Goal: Task Accomplishment & Management: Manage account settings

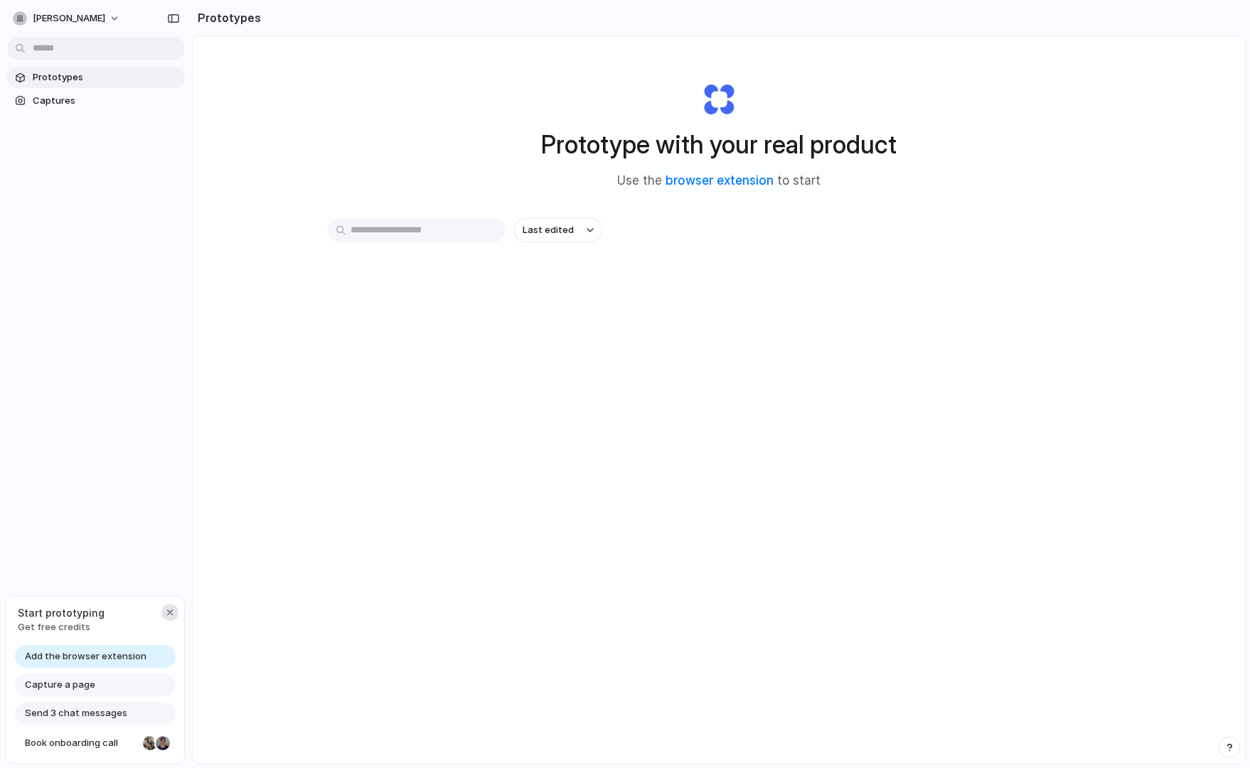
click at [170, 607] on div "button" at bounding box center [169, 612] width 11 height 11
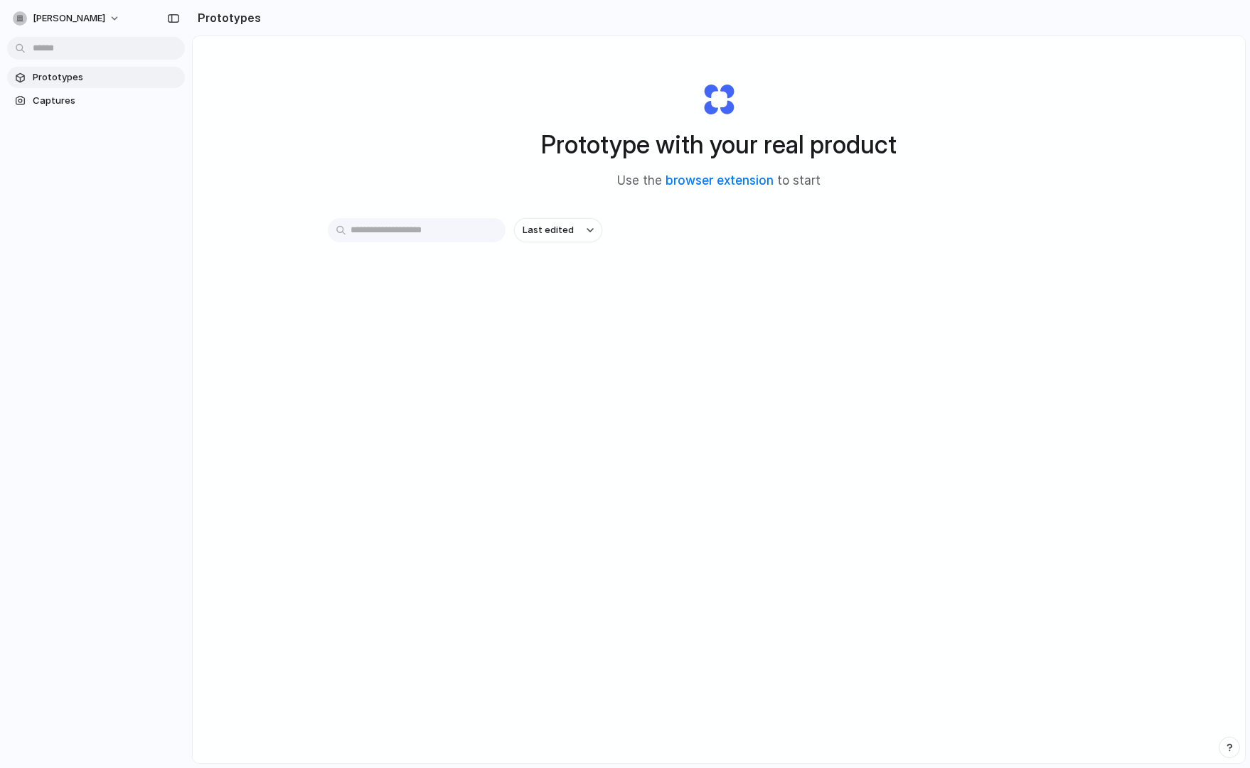
click at [65, 82] on span "Prototypes" at bounding box center [106, 77] width 146 height 14
click at [596, 234] on button "Last edited" at bounding box center [558, 230] width 88 height 24
drag, startPoint x: 616, startPoint y: 230, endPoint x: 614, endPoint y: 223, distance: 7.4
click at [616, 230] on div "Last edited Last created Alphabetical" at bounding box center [625, 384] width 1250 height 768
click at [204, 19] on h2 "Prototypes" at bounding box center [226, 17] width 69 height 17
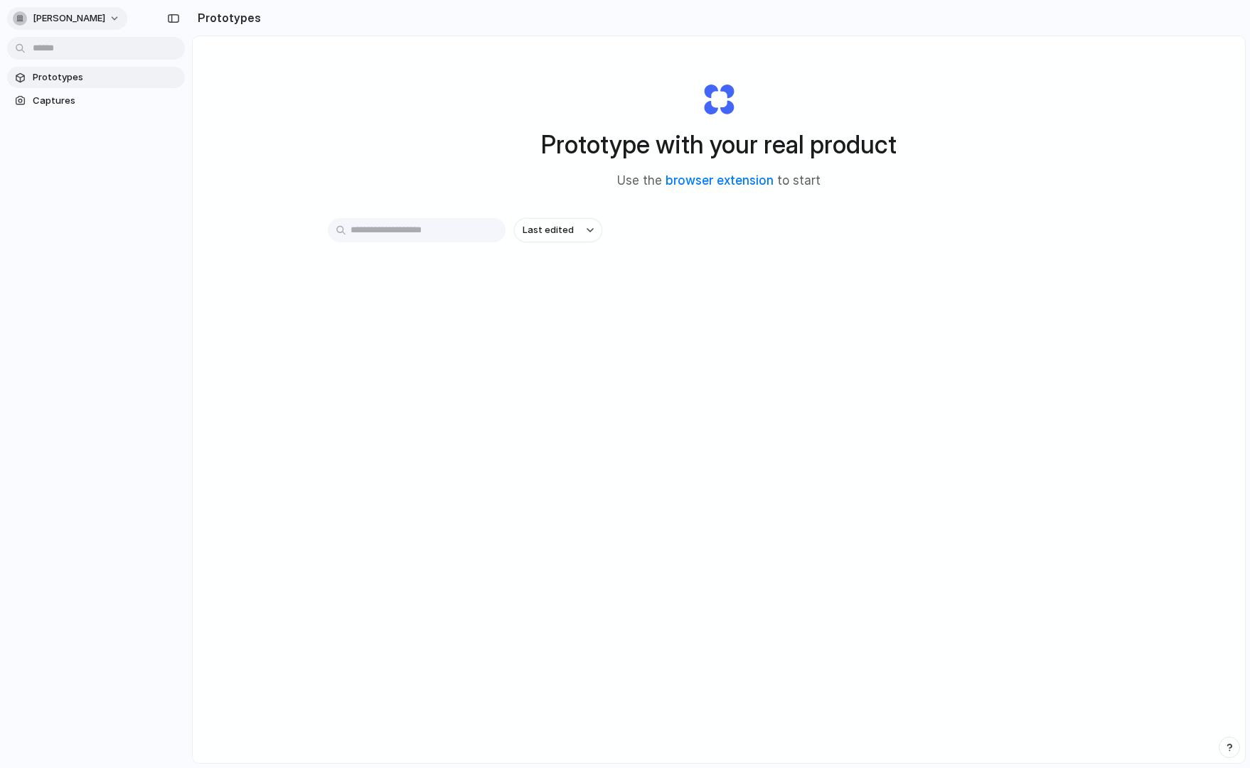
click at [95, 18] on button "[PERSON_NAME]" at bounding box center [67, 18] width 120 height 23
click at [338, 90] on div "Settings Invite members Change theme Sign out" at bounding box center [625, 384] width 1250 height 768
click at [55, 102] on span "Captures" at bounding box center [106, 101] width 146 height 14
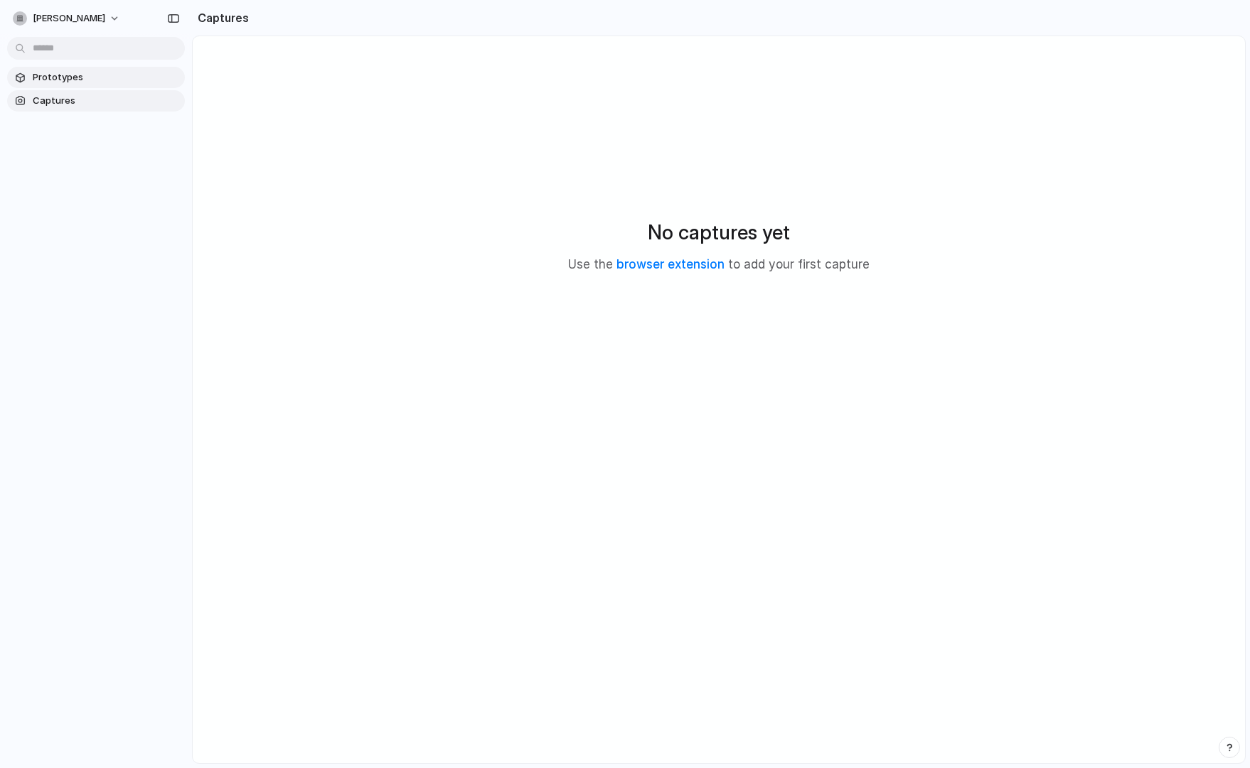
click at [47, 78] on span "Prototypes" at bounding box center [106, 77] width 146 height 14
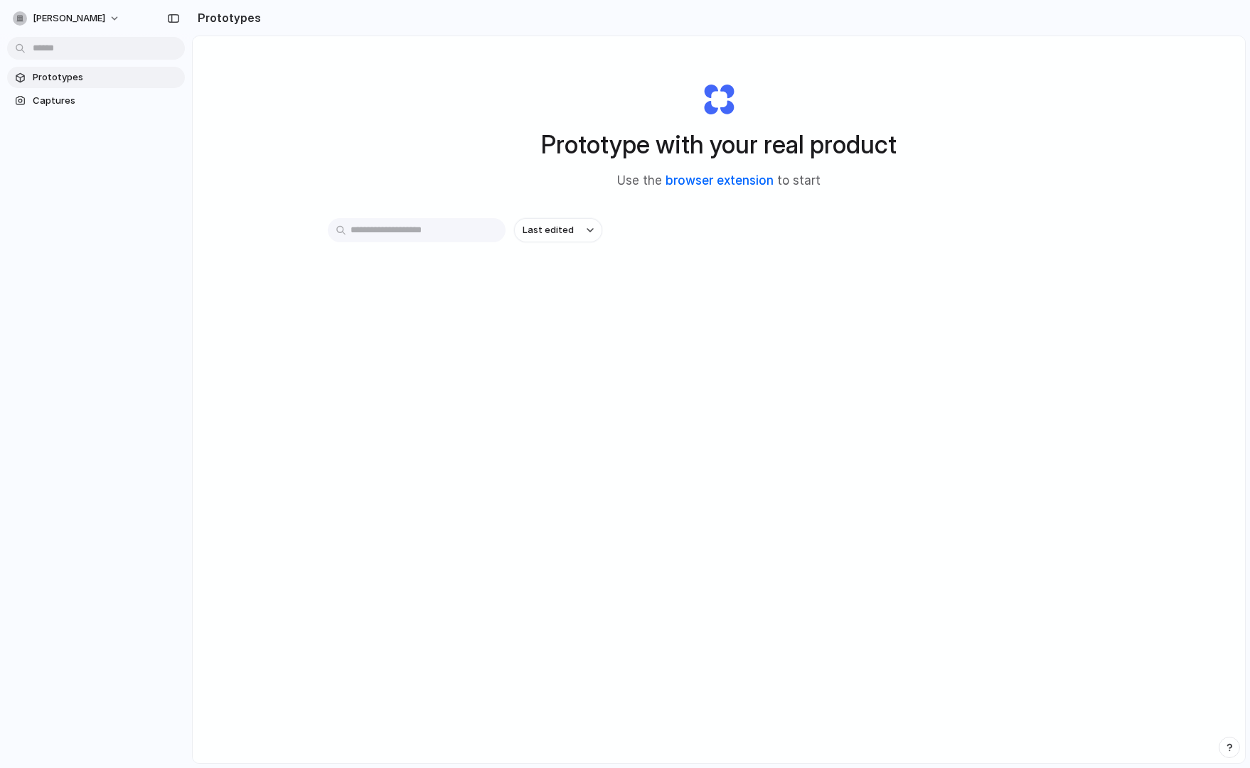
click at [681, 184] on link "browser extension" at bounding box center [719, 180] width 108 height 14
click at [93, 18] on button "[PERSON_NAME]" at bounding box center [67, 18] width 120 height 23
click at [55, 50] on span "Settings" at bounding box center [52, 50] width 39 height 14
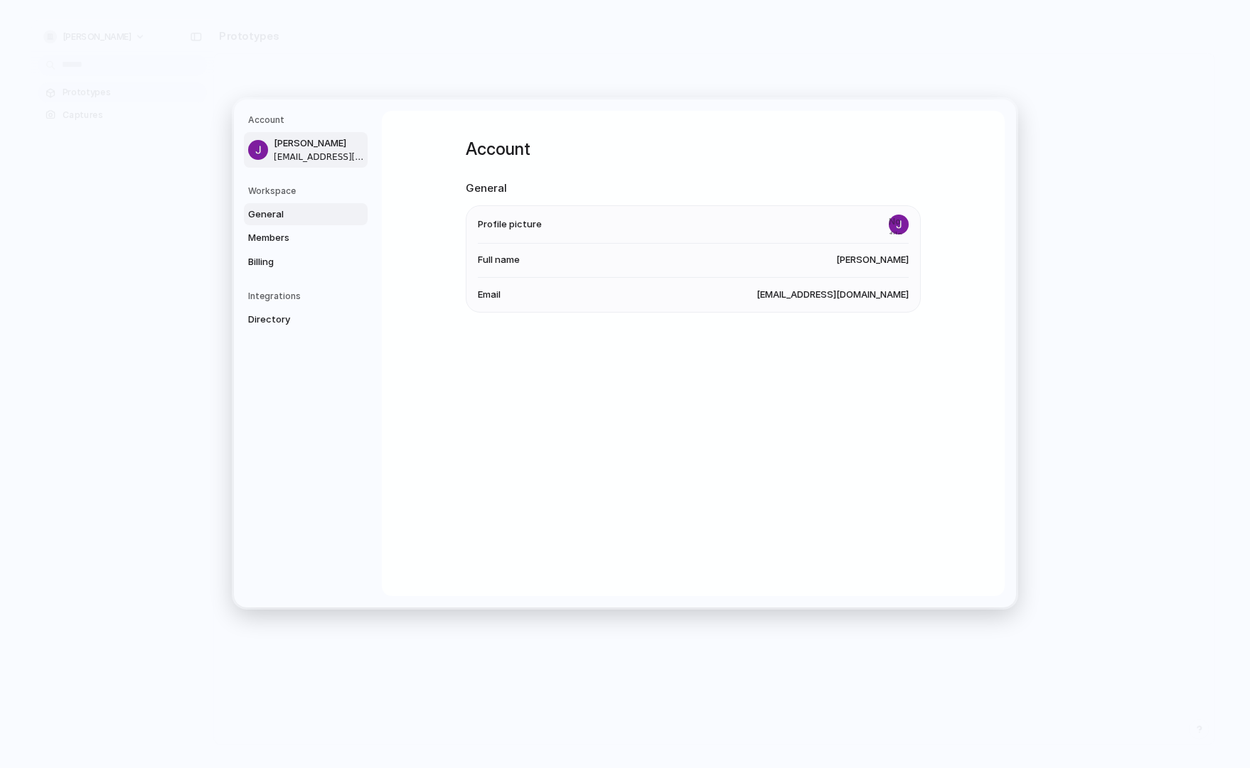
click at [264, 215] on span "General" at bounding box center [293, 214] width 91 height 14
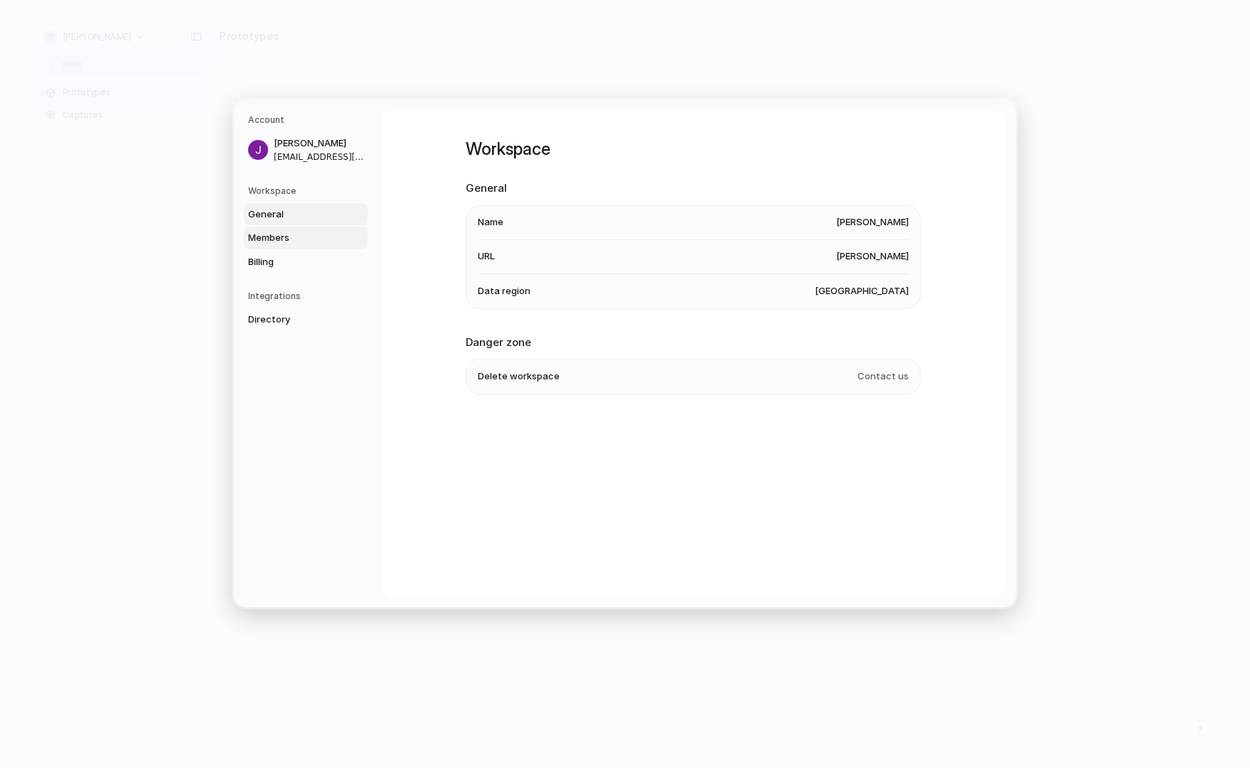
click at [273, 240] on span "Members" at bounding box center [293, 238] width 91 height 14
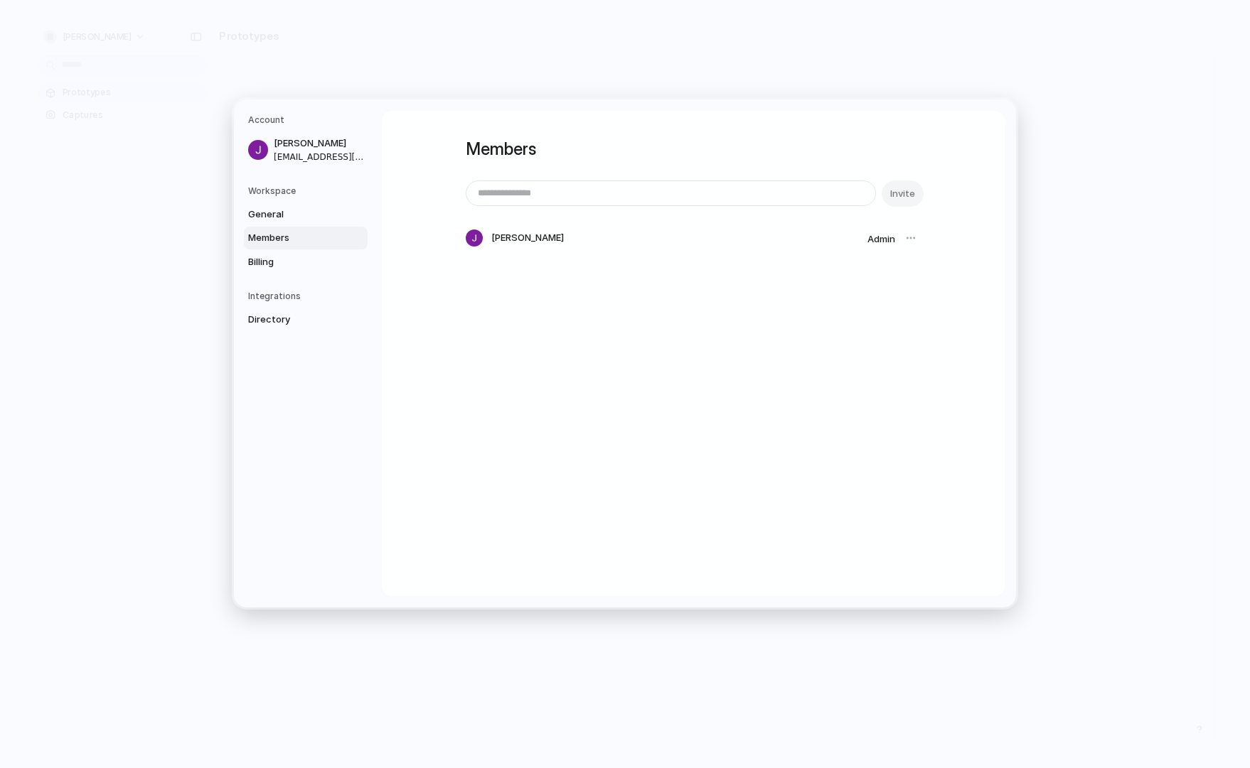
click at [904, 236] on div at bounding box center [911, 238] width 20 height 20
click at [879, 239] on span "Admin" at bounding box center [881, 238] width 28 height 11
click at [908, 239] on div at bounding box center [911, 238] width 20 height 20
click at [267, 261] on span "Billing" at bounding box center [293, 262] width 91 height 14
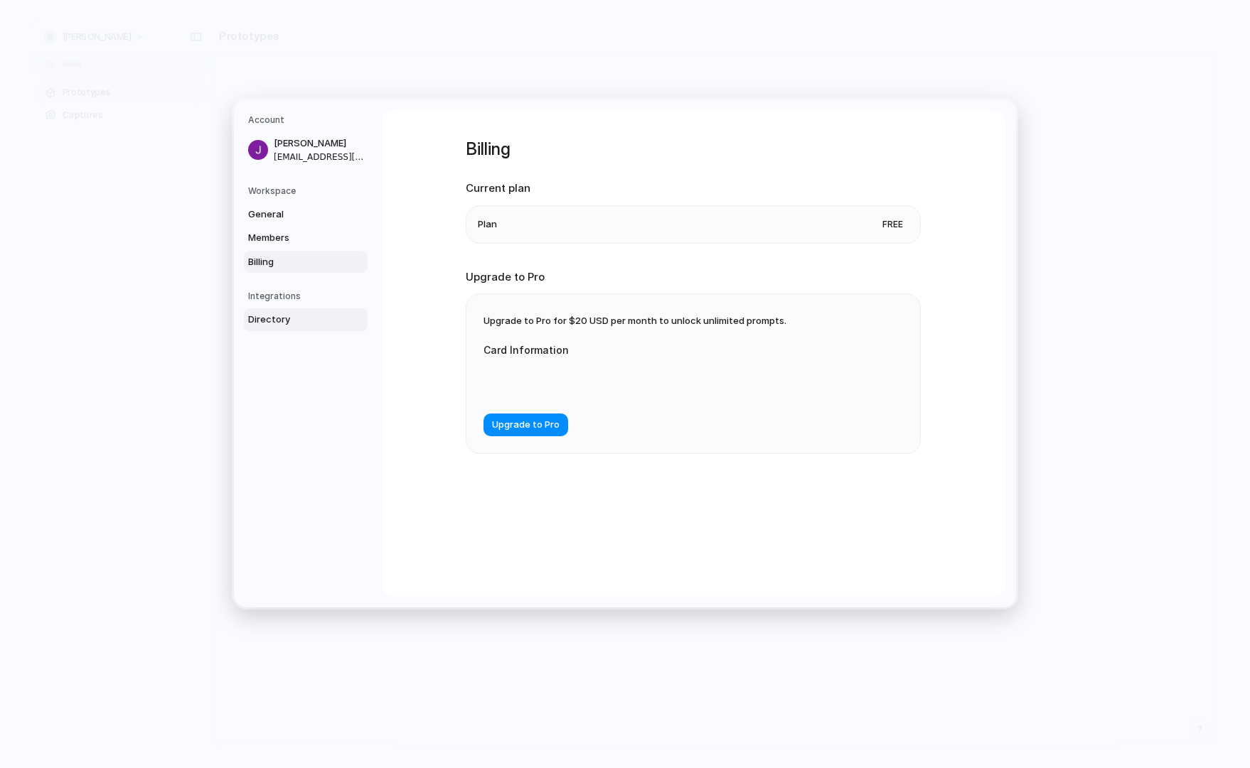
click at [269, 321] on span "Directory" at bounding box center [293, 320] width 91 height 14
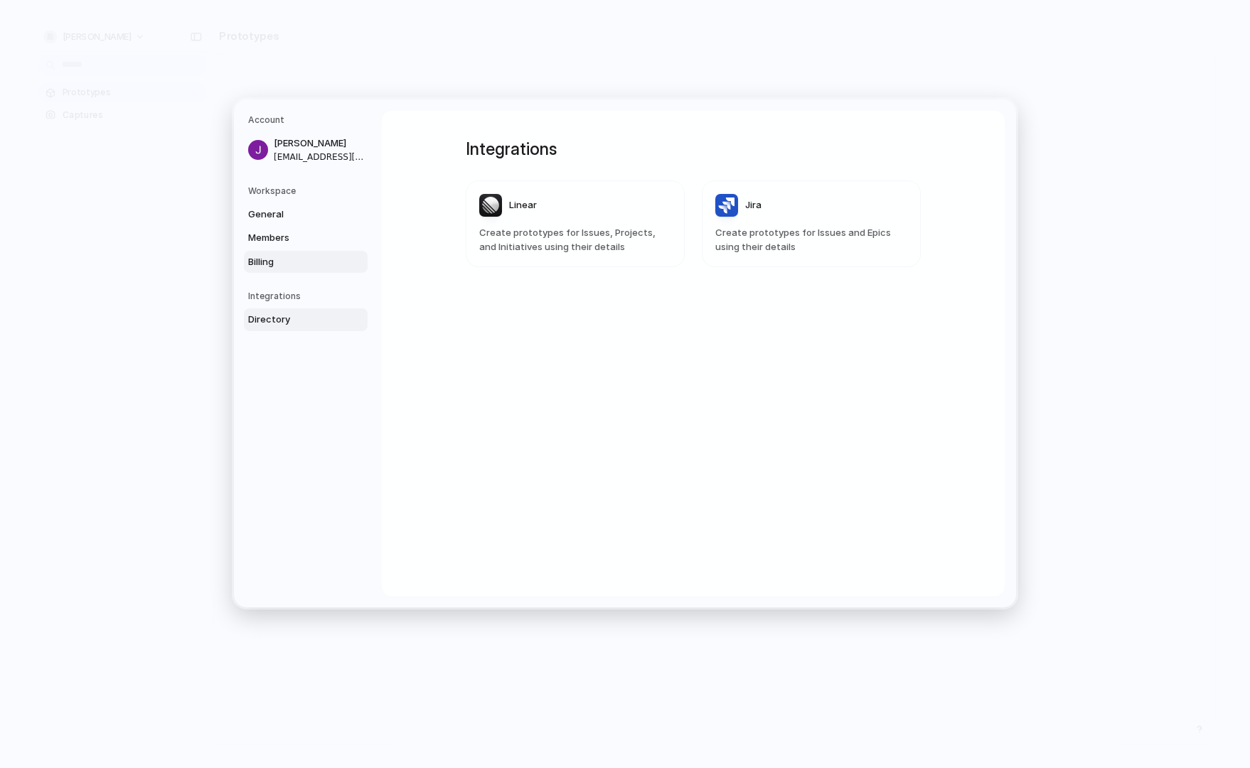
click at [267, 262] on span "Billing" at bounding box center [293, 262] width 91 height 14
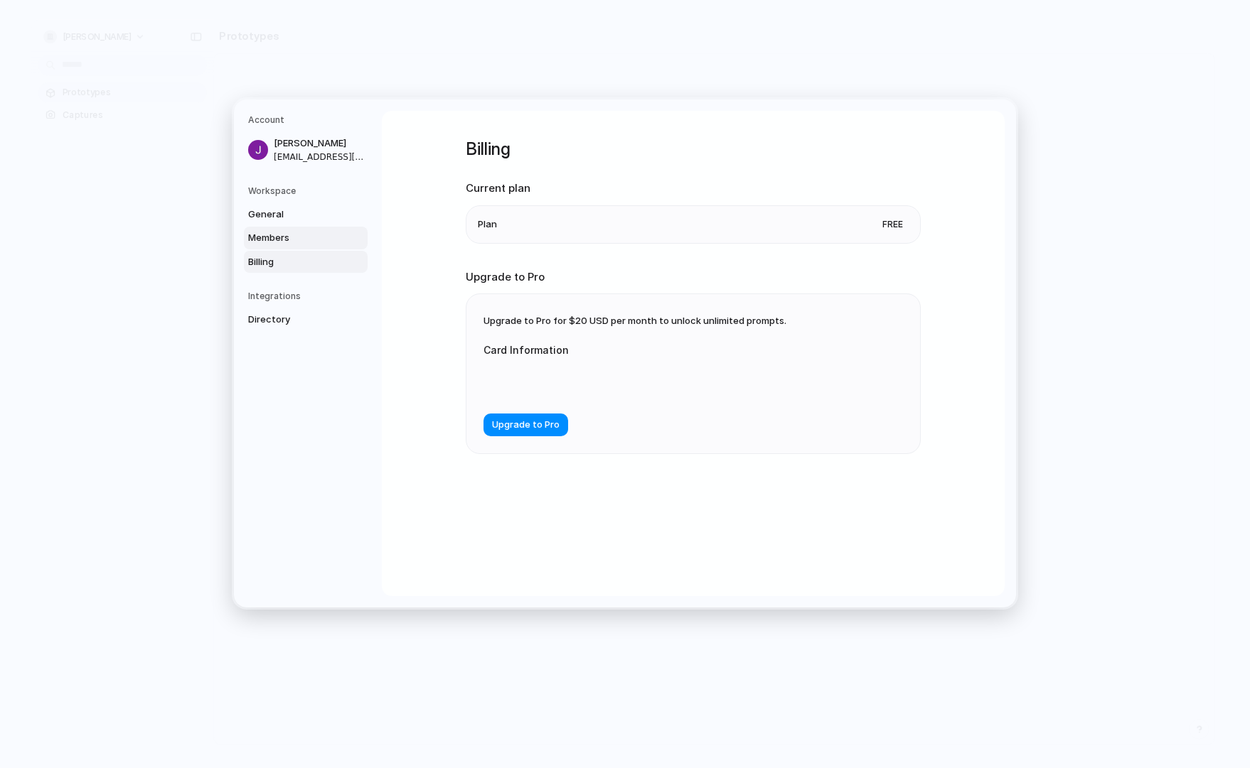
click at [264, 243] on span "Members" at bounding box center [293, 238] width 91 height 14
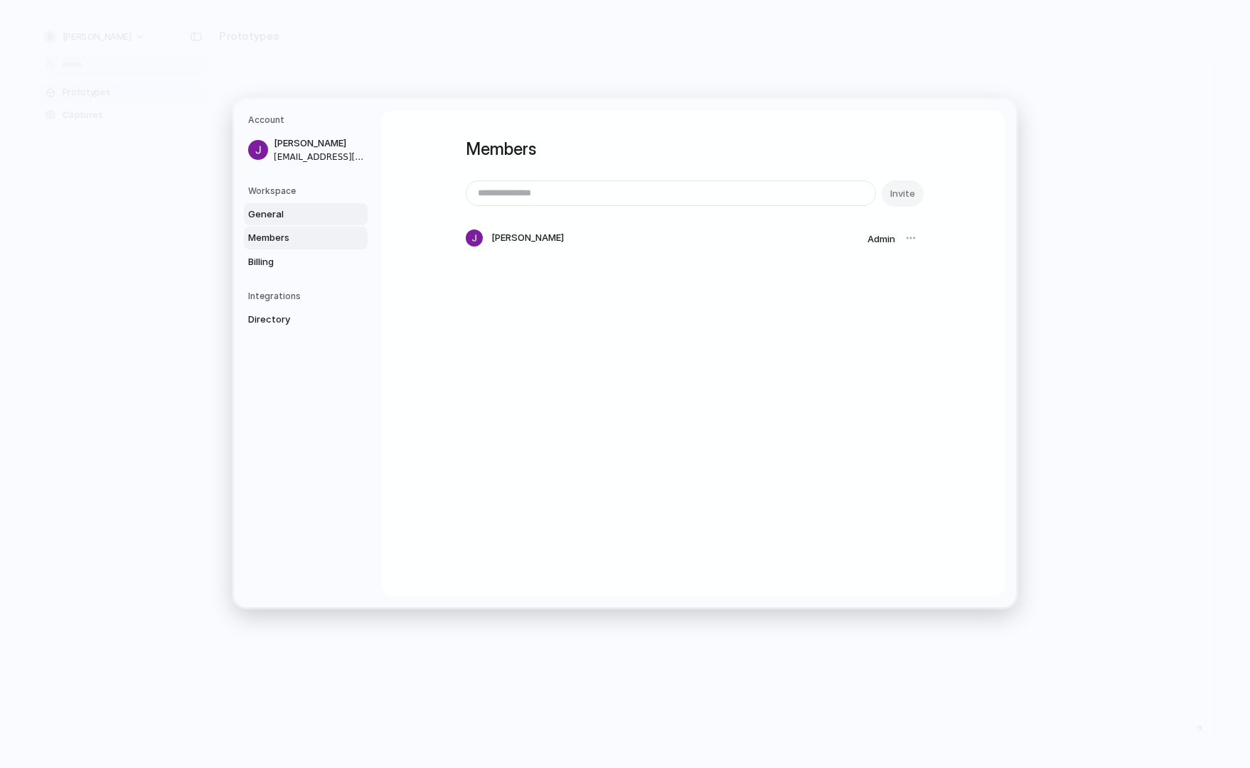
click at [269, 213] on span "General" at bounding box center [293, 214] width 91 height 14
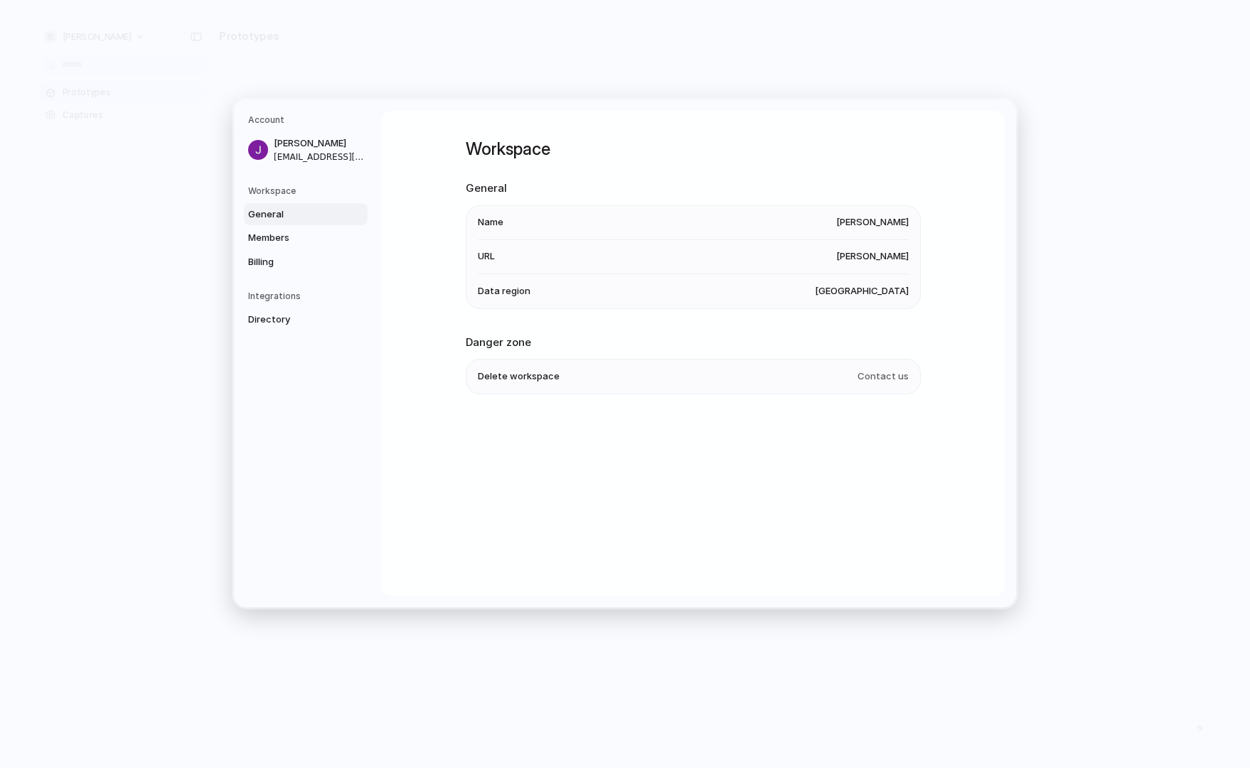
click at [530, 378] on span "Delete workspace" at bounding box center [519, 377] width 82 height 14
click at [518, 378] on span "Delete workspace" at bounding box center [519, 377] width 82 height 14
click at [268, 191] on h5 "Workspace" at bounding box center [307, 190] width 119 height 13
click at [267, 218] on span "General" at bounding box center [293, 214] width 91 height 14
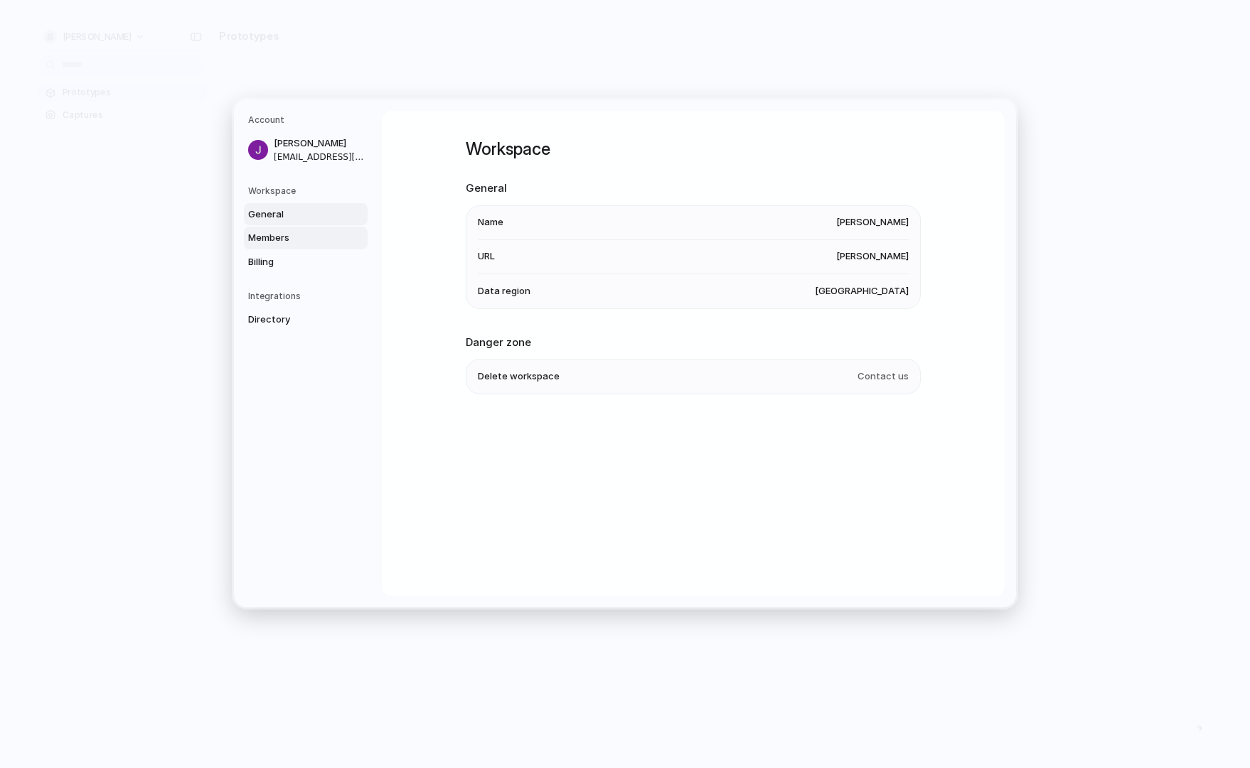
click at [266, 235] on span "Members" at bounding box center [293, 238] width 91 height 14
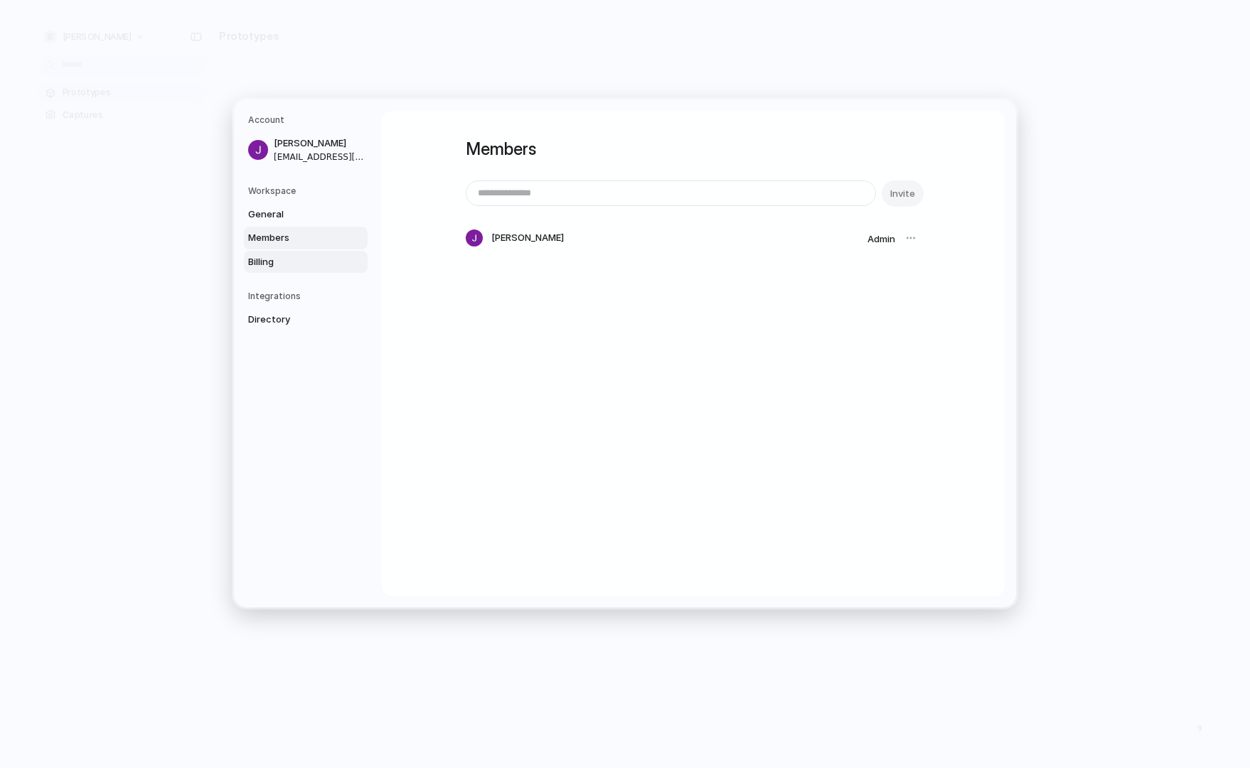
click at [265, 259] on span "Billing" at bounding box center [293, 262] width 91 height 14
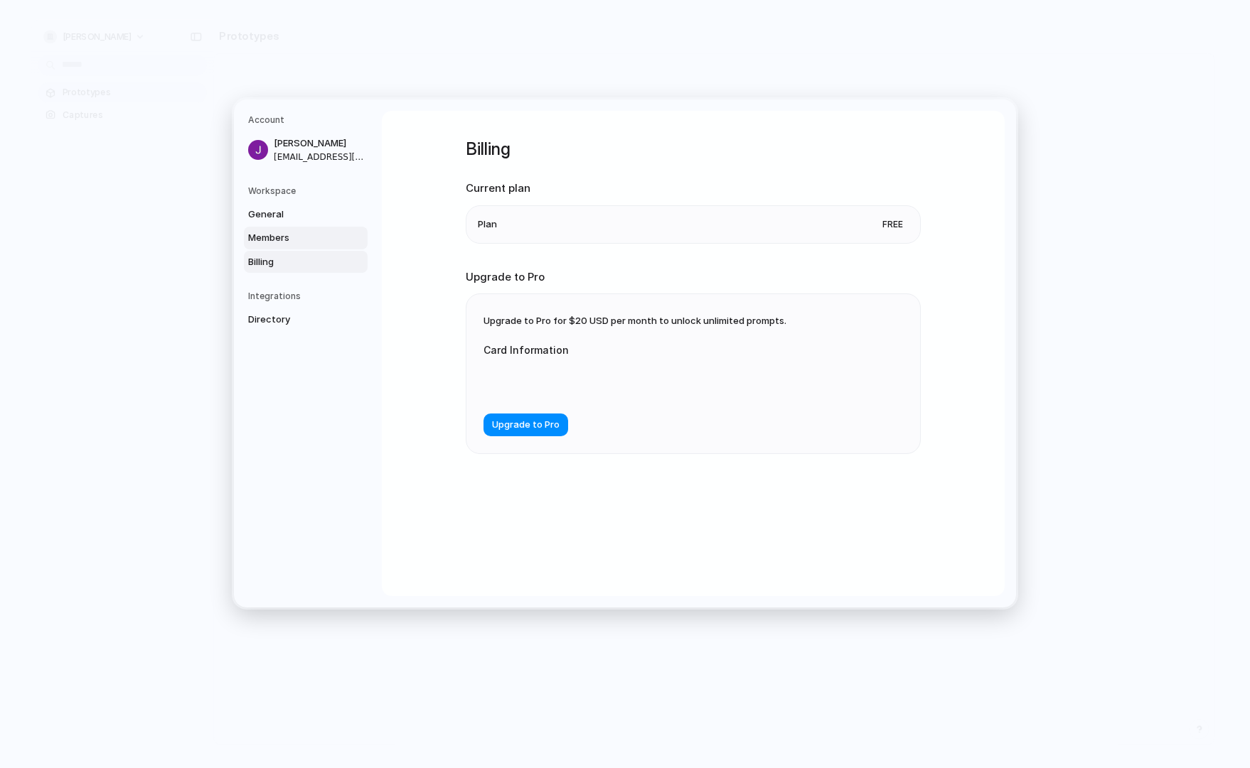
click at [267, 240] on span "Members" at bounding box center [293, 238] width 91 height 14
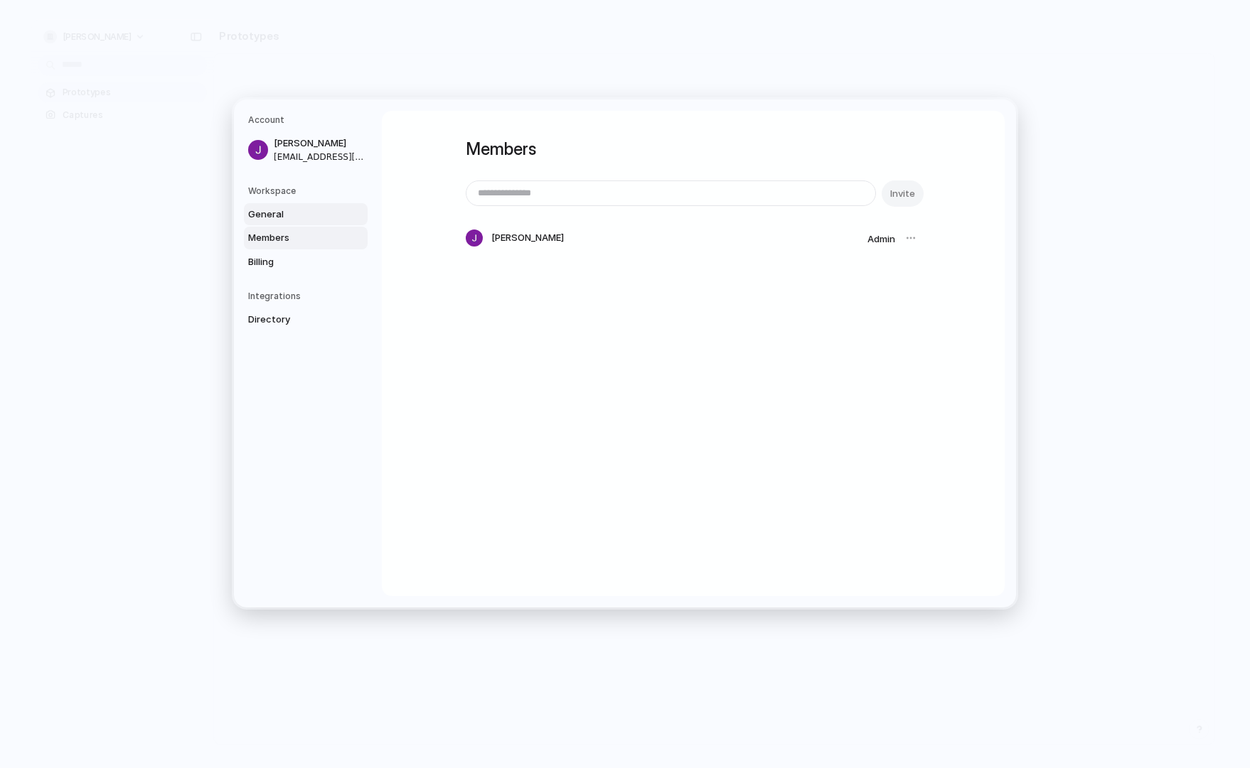
click at [267, 220] on span "General" at bounding box center [293, 214] width 91 height 14
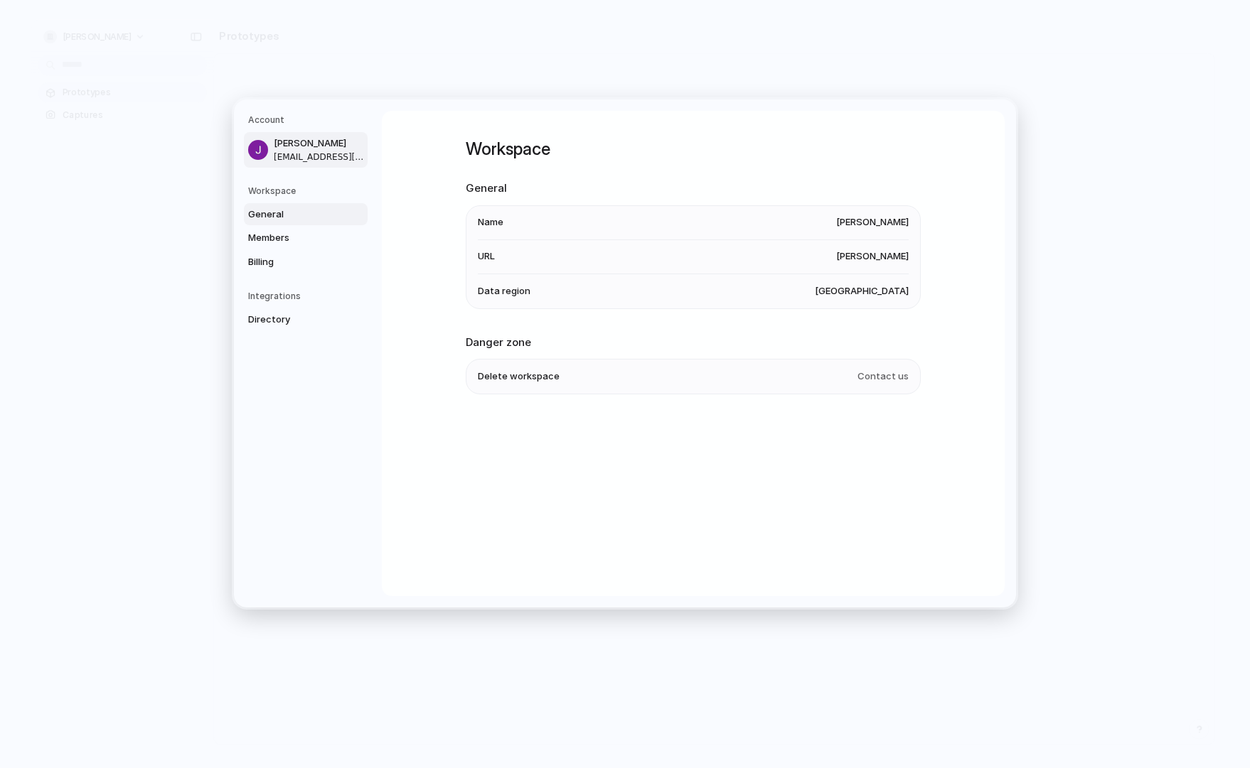
click at [295, 154] on span "[EMAIL_ADDRESS][DOMAIN_NAME]" at bounding box center [319, 156] width 91 height 13
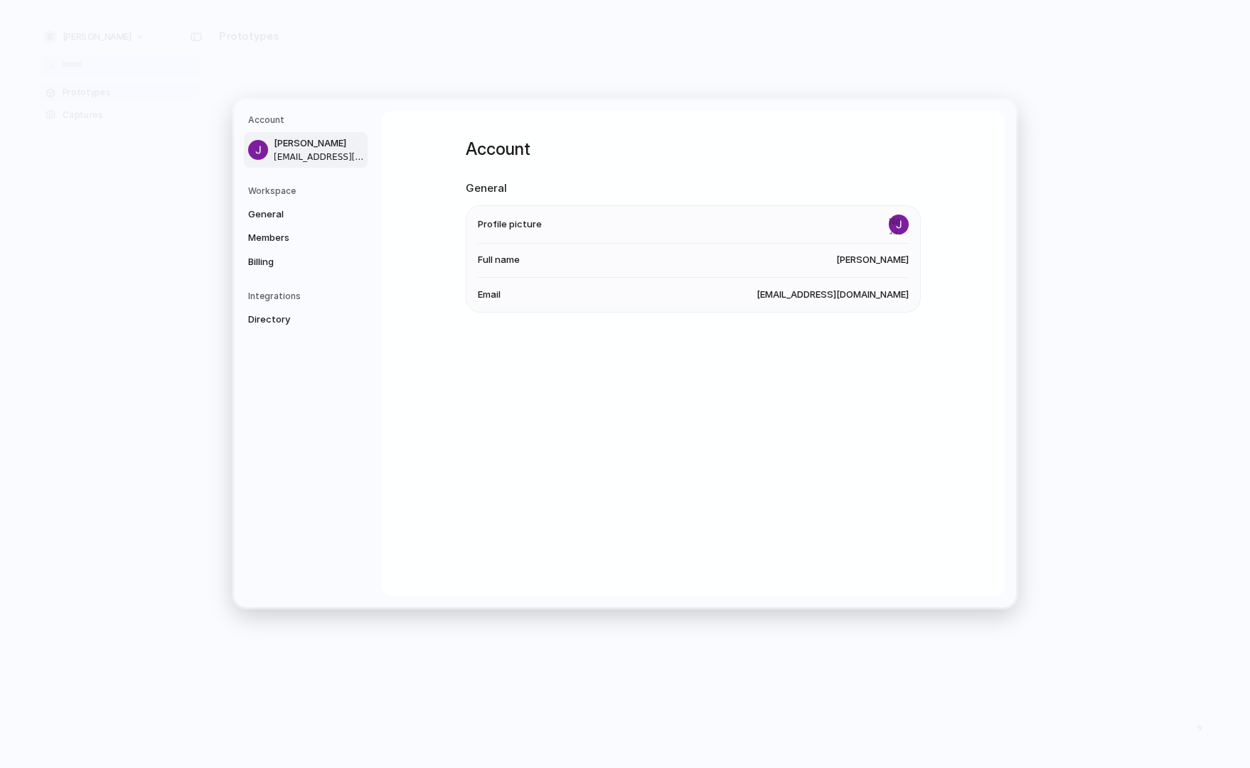
click at [277, 192] on h5 "Workspace" at bounding box center [307, 190] width 119 height 13
click at [267, 212] on span "General" at bounding box center [293, 214] width 91 height 14
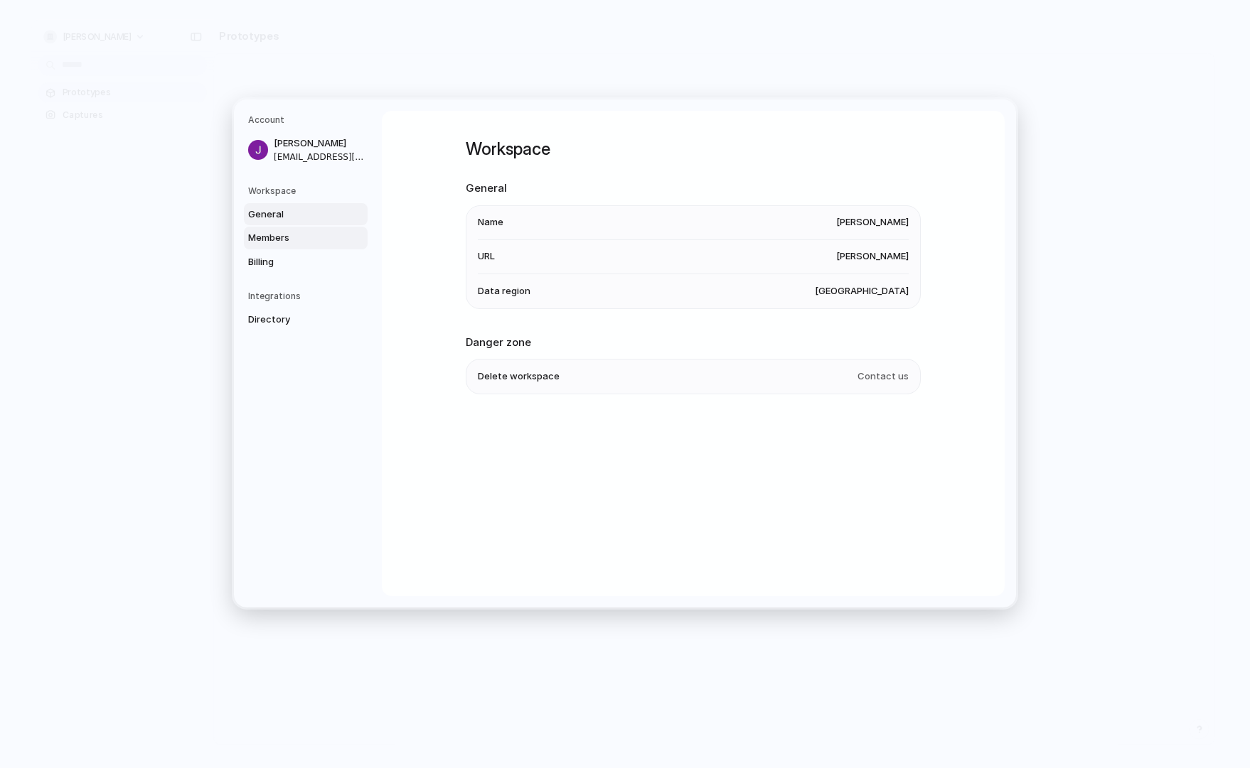
click at [272, 237] on span "Members" at bounding box center [293, 238] width 91 height 14
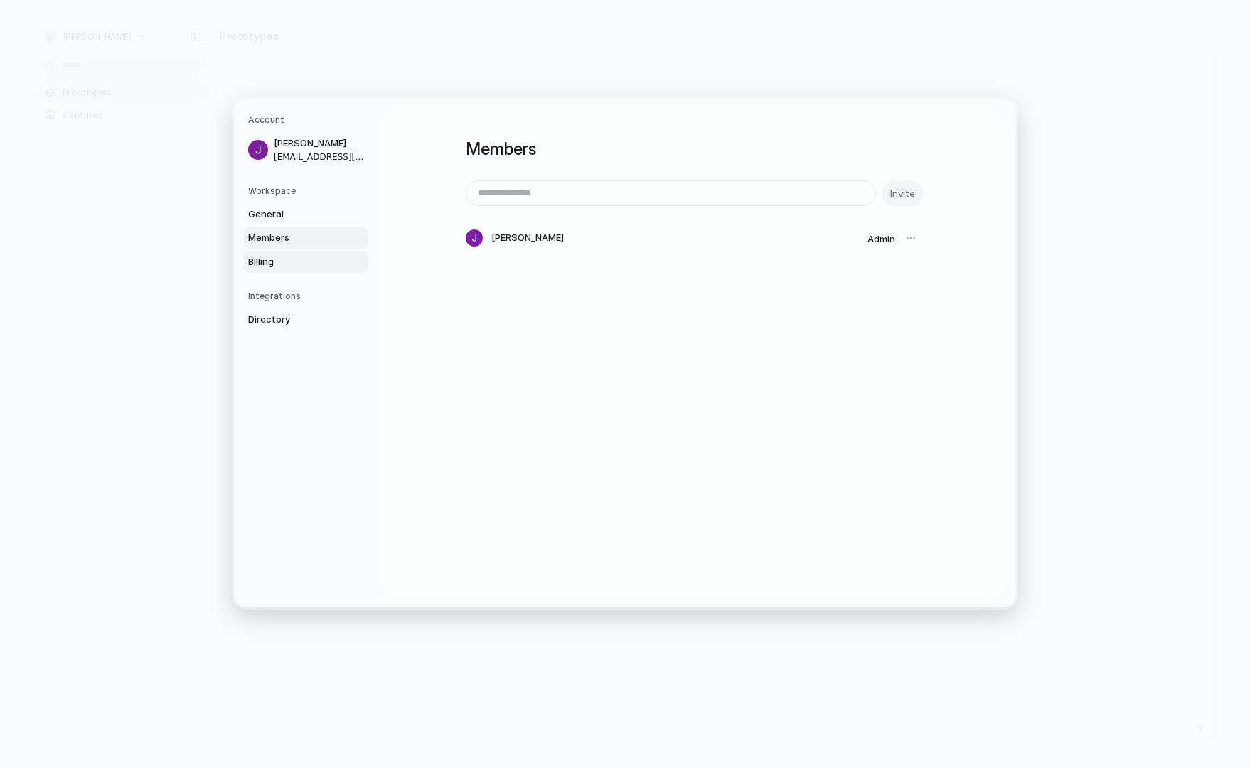
click at [266, 257] on span "Billing" at bounding box center [293, 262] width 91 height 14
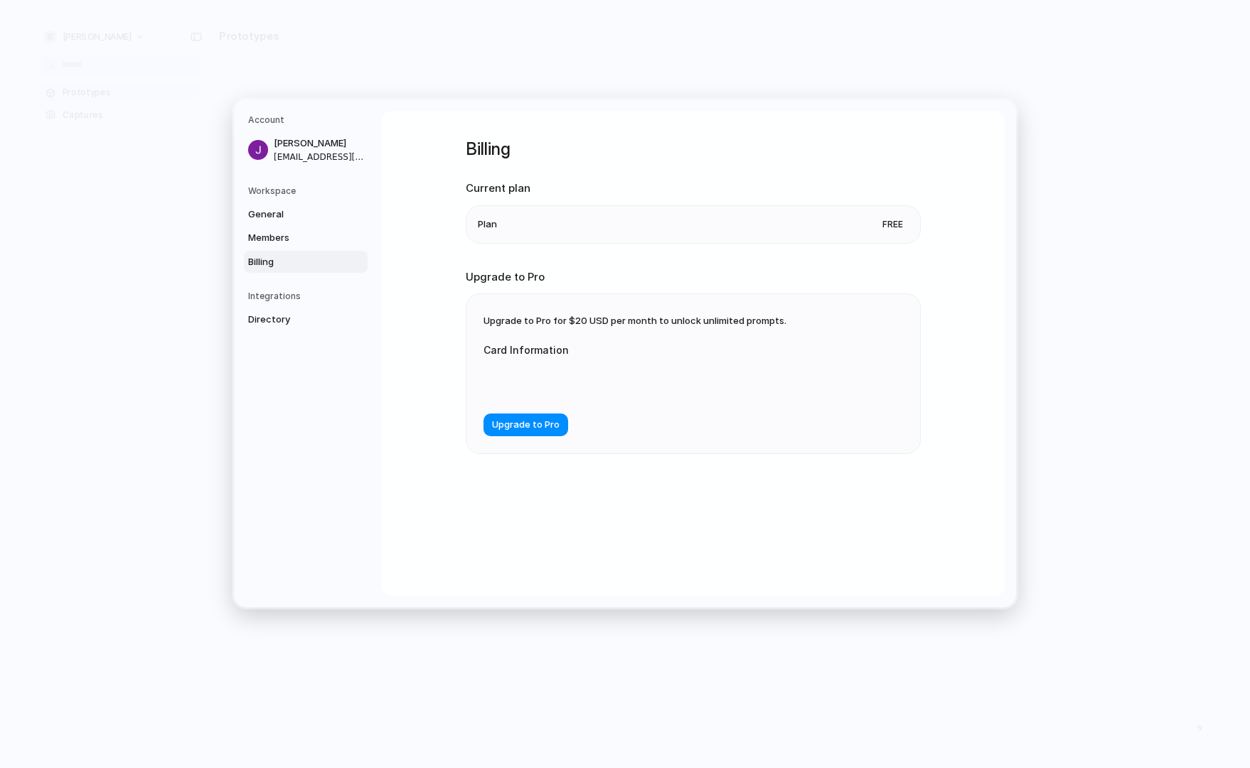
click at [259, 120] on h5 "Account" at bounding box center [307, 120] width 119 height 13
click at [282, 318] on span "Directory" at bounding box center [293, 320] width 91 height 14
